Goal: Task Accomplishment & Management: Use online tool/utility

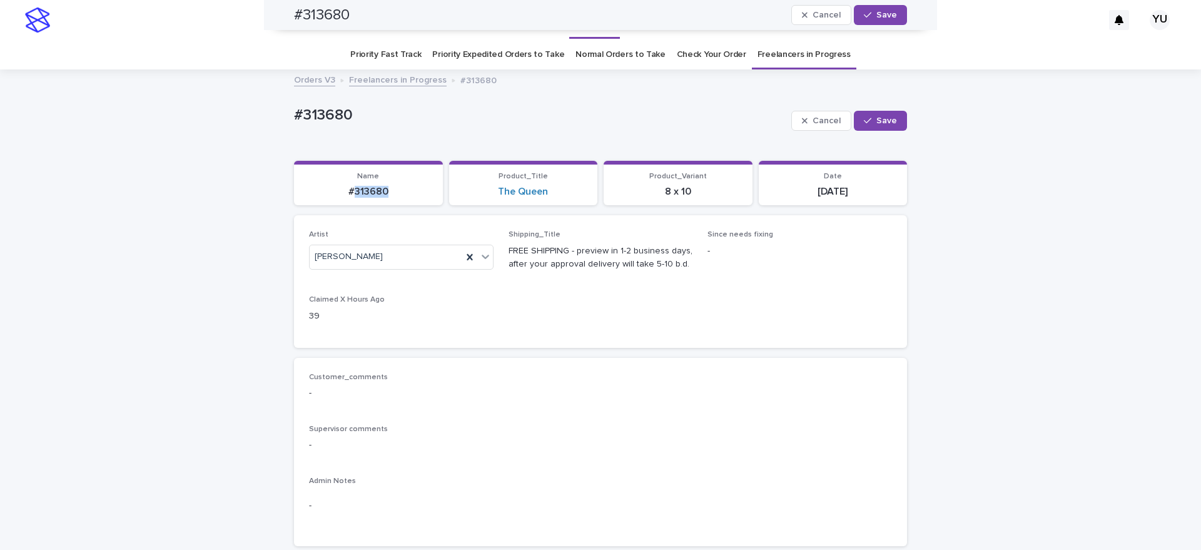
scroll to position [797, 0]
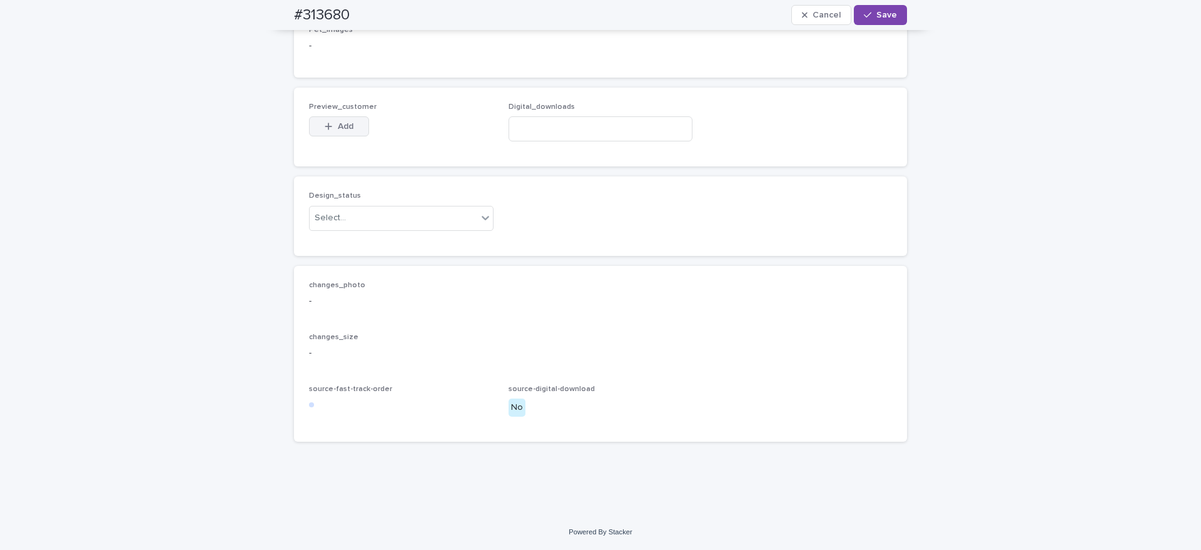
click at [351, 124] on button "Add" at bounding box center [339, 126] width 60 height 20
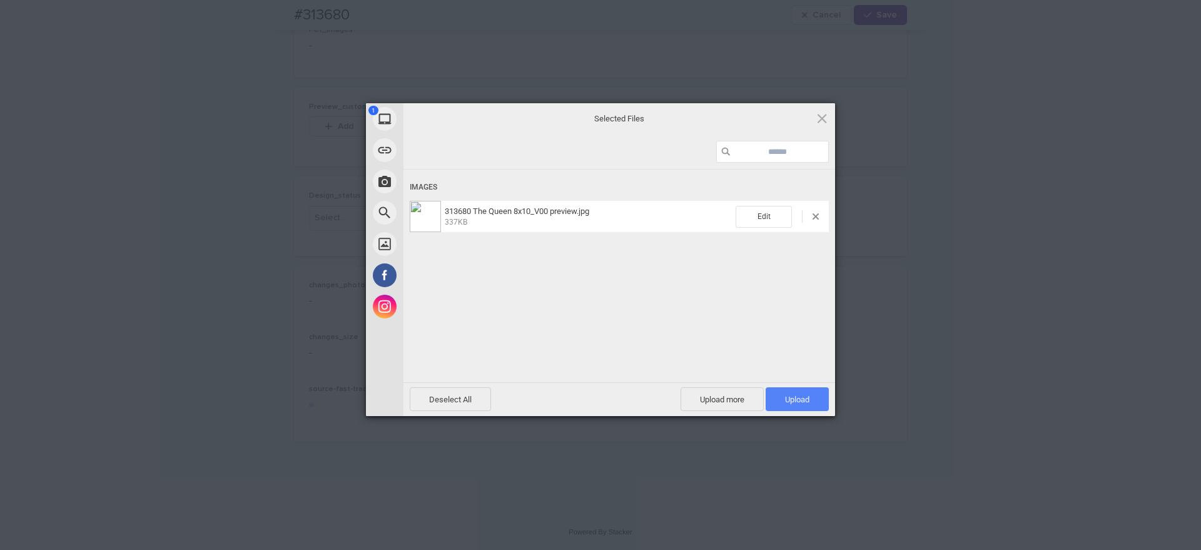
click at [789, 401] on span "Upload 1" at bounding box center [797, 399] width 24 height 9
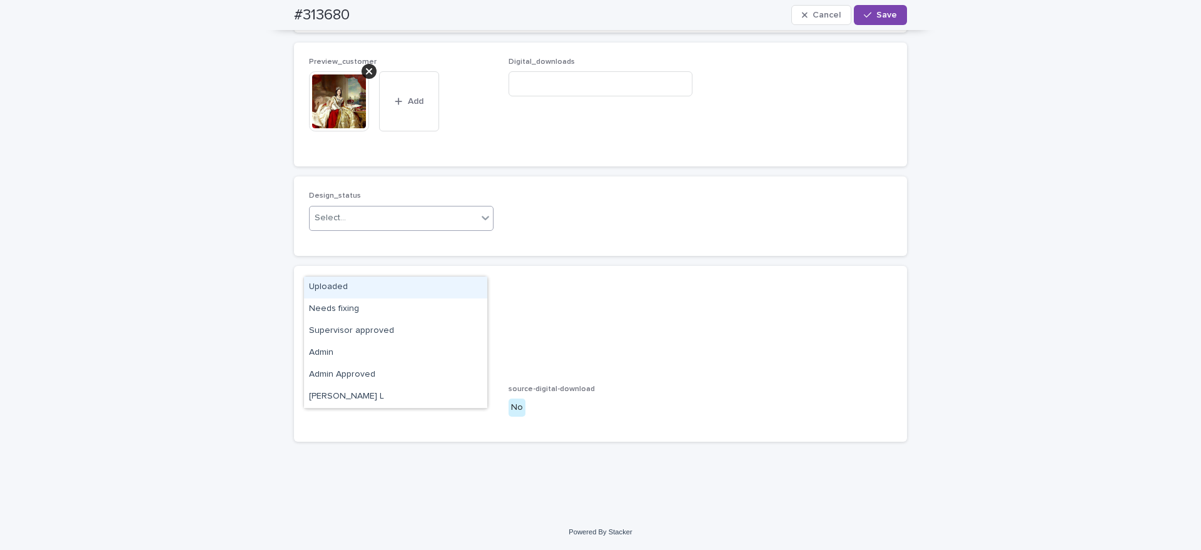
click at [368, 284] on div "Uploaded" at bounding box center [395, 287] width 183 height 22
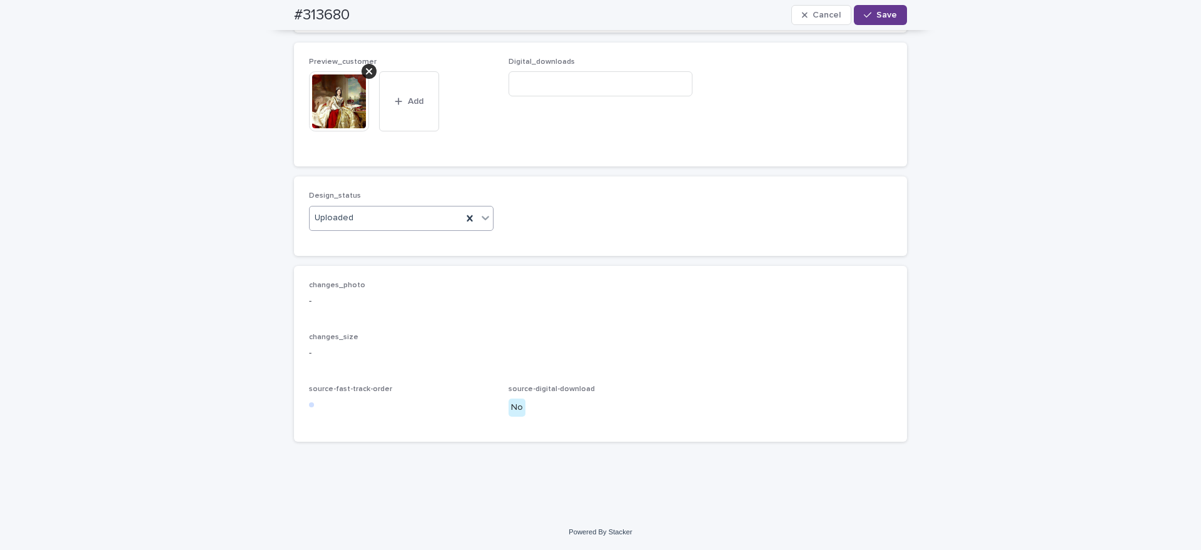
click at [881, 13] on span "Save" at bounding box center [886, 15] width 21 height 9
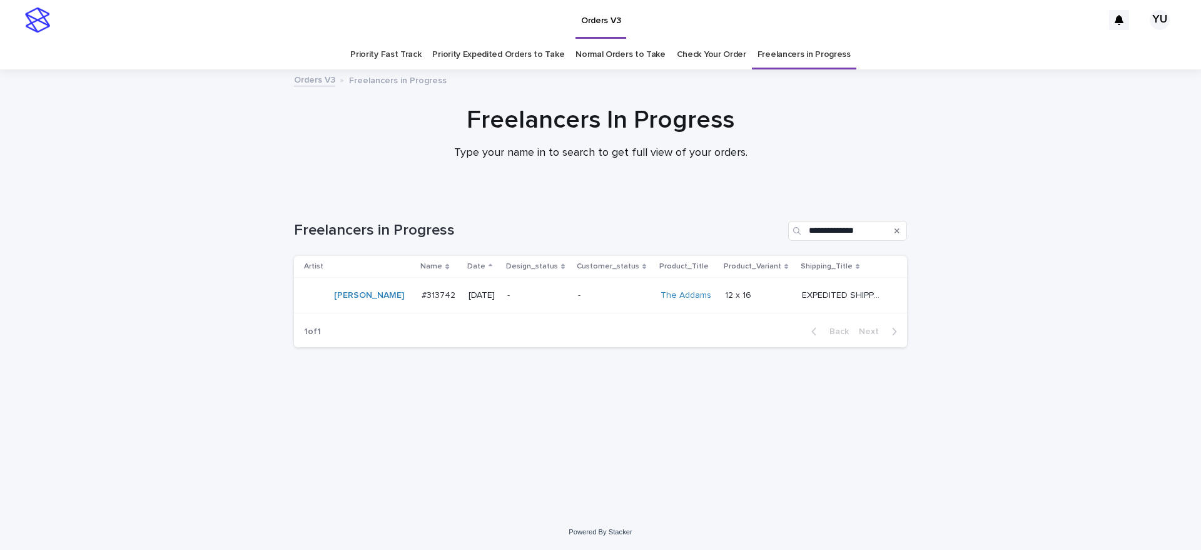
click at [832, 288] on p "EXPEDITED SHIPPING - preview in 1 business day; delivery up to 5 business days …" at bounding box center [842, 294] width 81 height 13
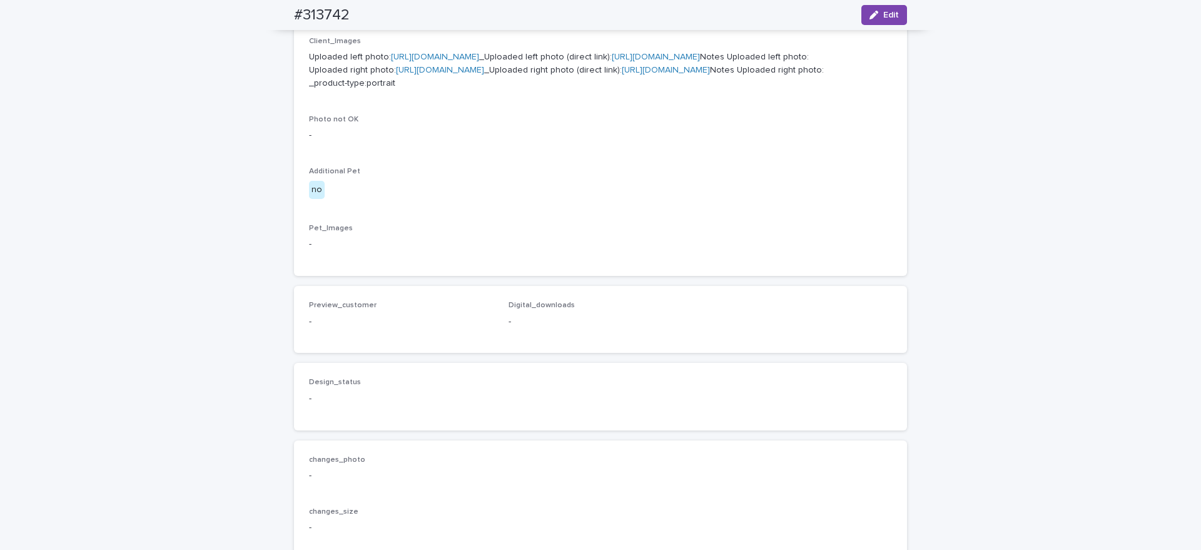
scroll to position [313, 0]
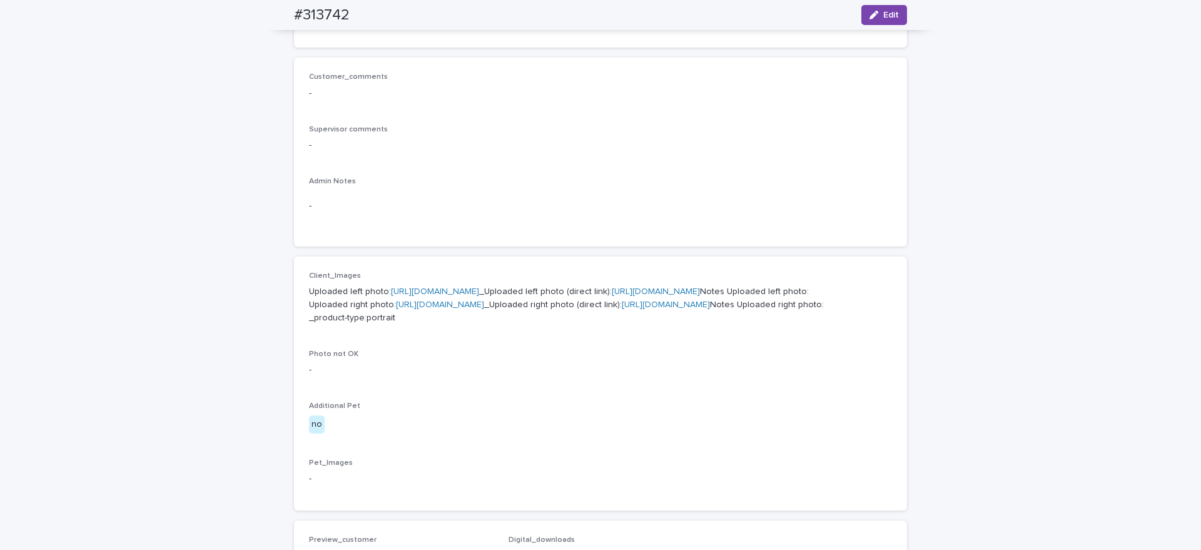
click at [479, 288] on link "[URL][DOMAIN_NAME]" at bounding box center [435, 291] width 88 height 9
click at [484, 309] on link "[URL][DOMAIN_NAME]" at bounding box center [440, 304] width 88 height 9
